Goal: Navigation & Orientation: Find specific page/section

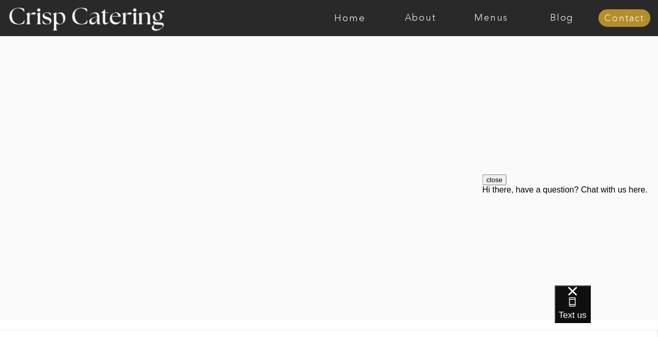
scroll to position [2255, 0]
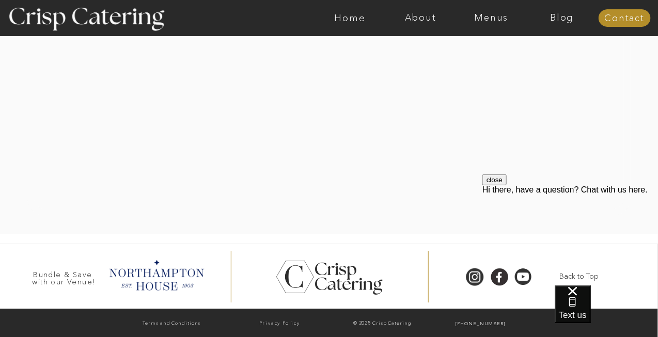
click at [556, 18] on nav "Blog" at bounding box center [562, 18] width 71 height 10
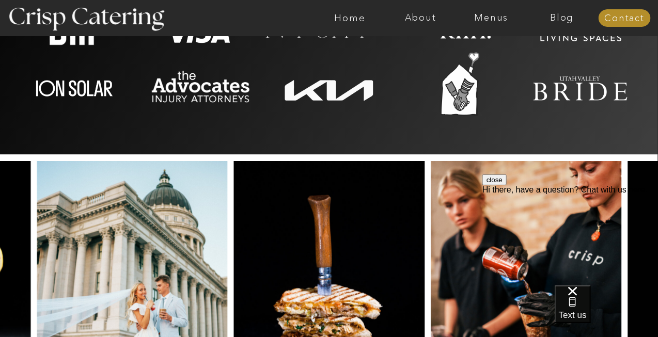
scroll to position [2410, 0]
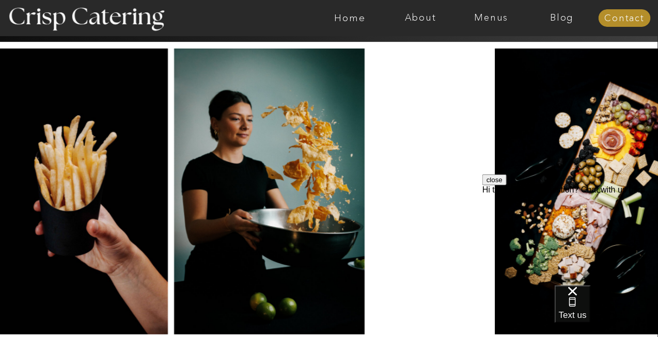
click at [0, 103] on img at bounding box center [72, 192] width 191 height 286
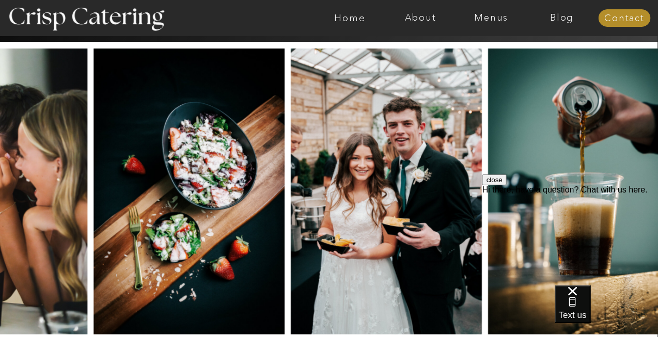
click at [93, 116] on img at bounding box center [188, 192] width 191 height 286
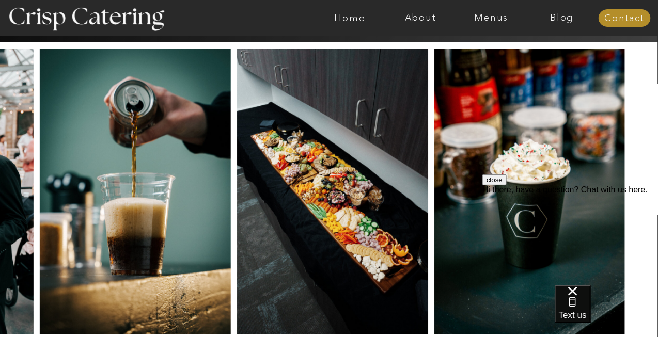
click at [132, 131] on img at bounding box center [135, 192] width 191 height 286
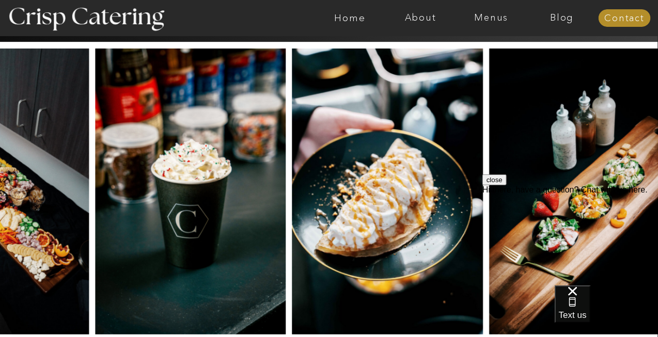
click at [129, 143] on img at bounding box center [190, 192] width 191 height 286
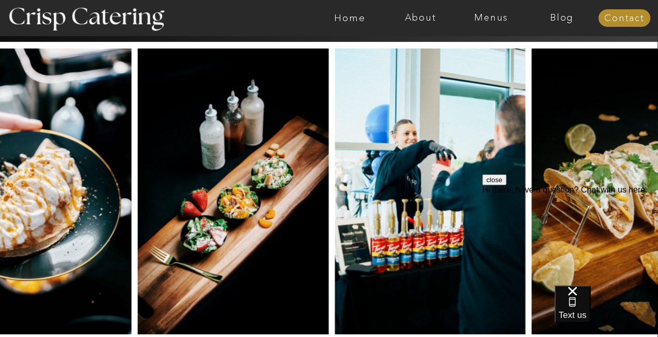
click at [201, 117] on img at bounding box center [233, 192] width 191 height 286
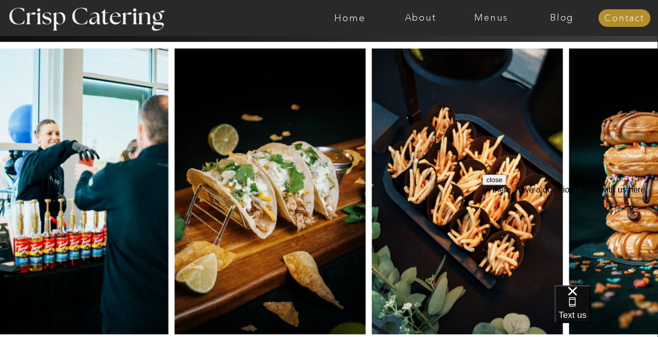
click at [241, 136] on img at bounding box center [270, 192] width 191 height 286
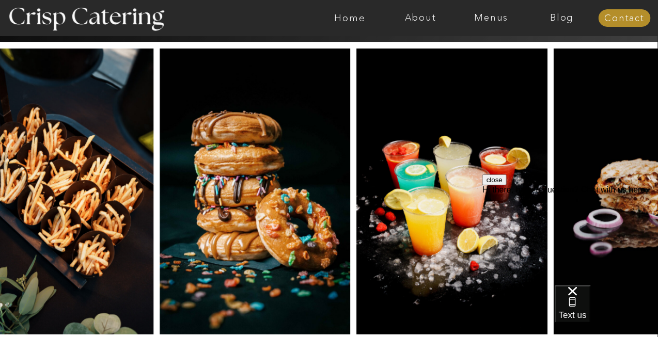
click at [216, 141] on img at bounding box center [255, 192] width 191 height 286
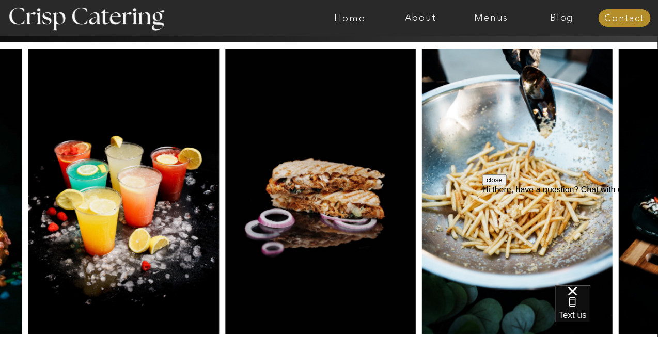
click at [271, 136] on img at bounding box center [320, 192] width 191 height 286
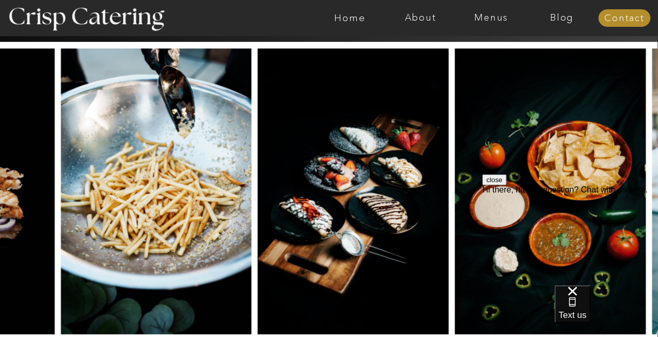
click at [266, 140] on img at bounding box center [353, 192] width 191 height 286
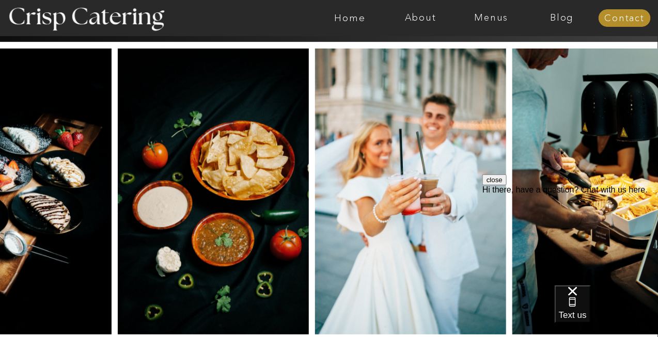
click at [254, 94] on img at bounding box center [213, 192] width 191 height 286
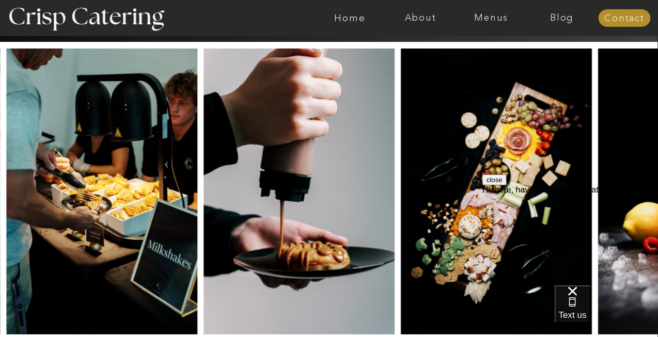
click at [49, 100] on img at bounding box center [101, 192] width 191 height 286
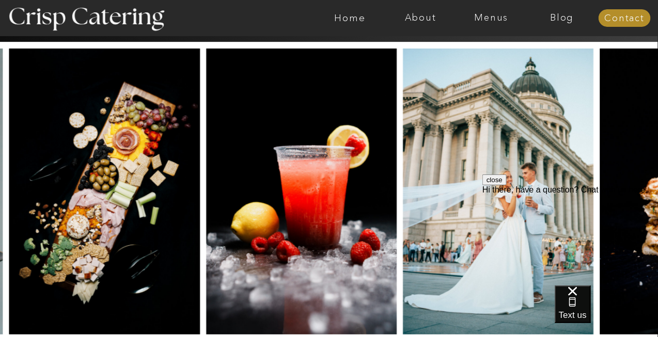
click at [80, 106] on img at bounding box center [104, 192] width 191 height 286
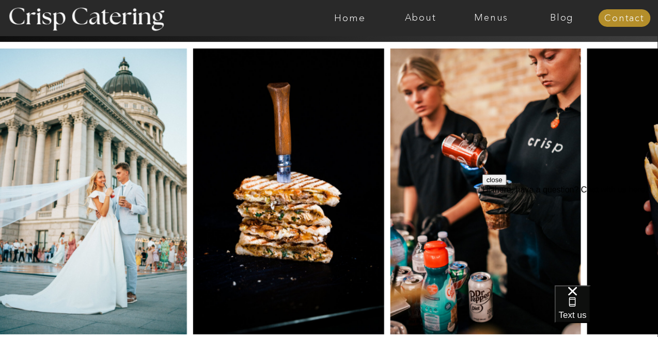
click at [48, 100] on img at bounding box center [91, 192] width 191 height 286
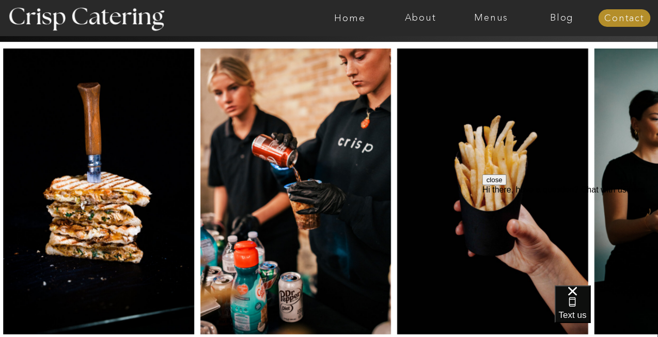
click at [359, 133] on img at bounding box center [295, 192] width 191 height 286
